Goal: Task Accomplishment & Management: Use online tool/utility

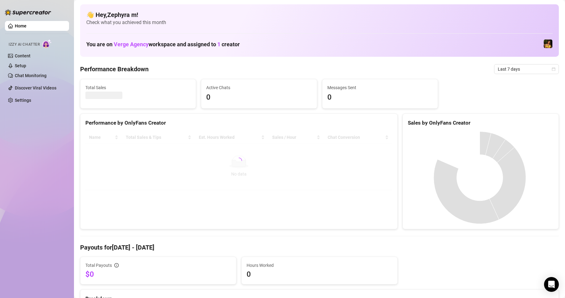
click at [20, 26] on link "Home" at bounding box center [21, 25] width 12 height 5
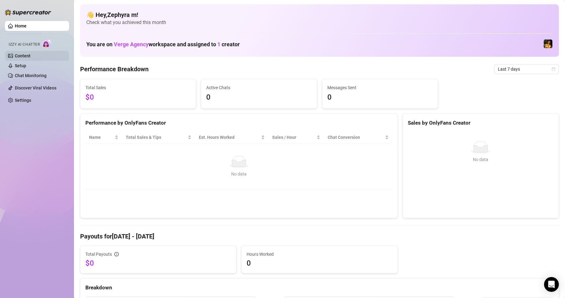
click at [20, 55] on link "Content" at bounding box center [23, 55] width 16 height 5
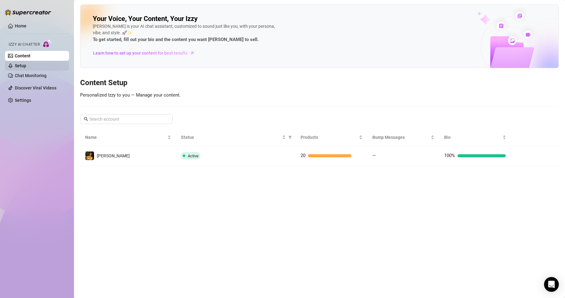
click at [23, 67] on link "Setup" at bounding box center [20, 65] width 11 height 5
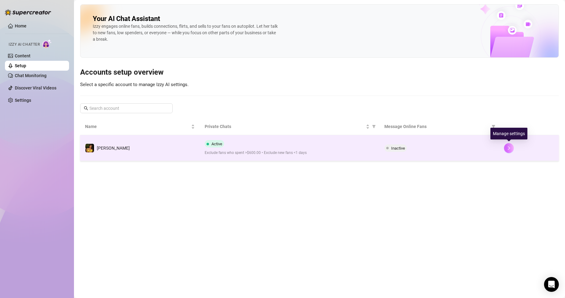
click at [507, 148] on icon "right" at bounding box center [509, 148] width 4 height 4
